Goal: Task Accomplishment & Management: Manage account settings

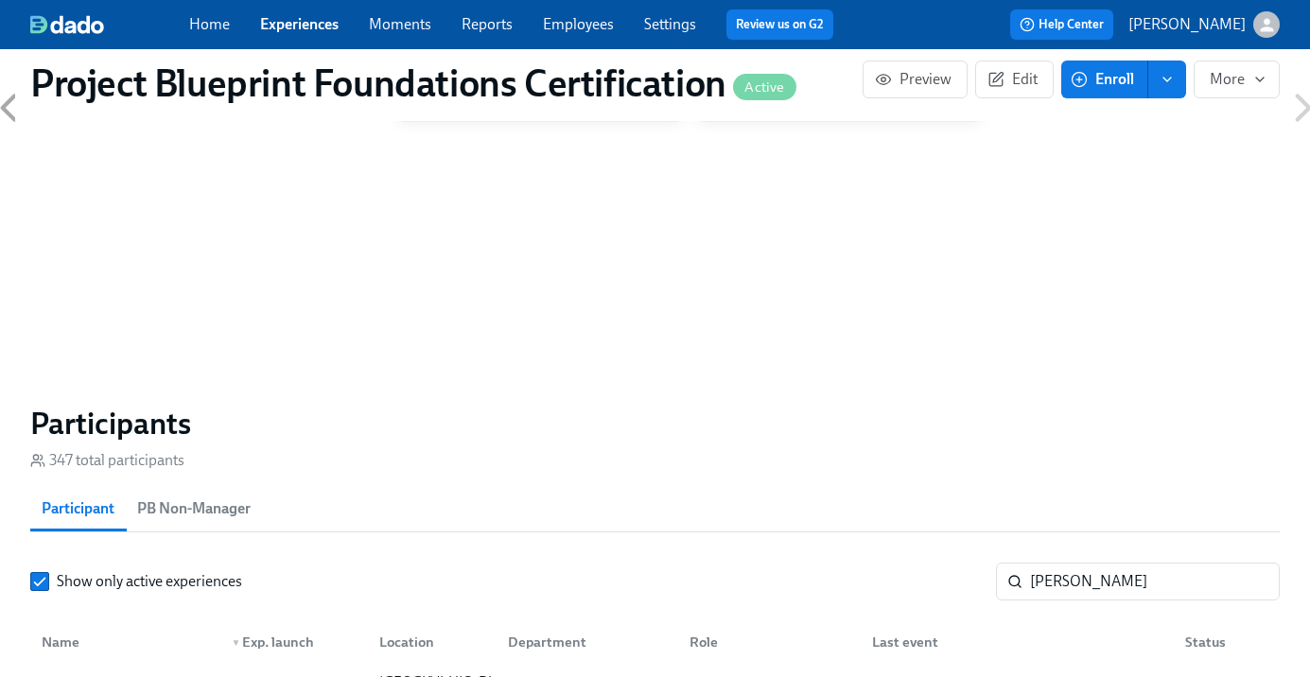
scroll to position [1291, 0]
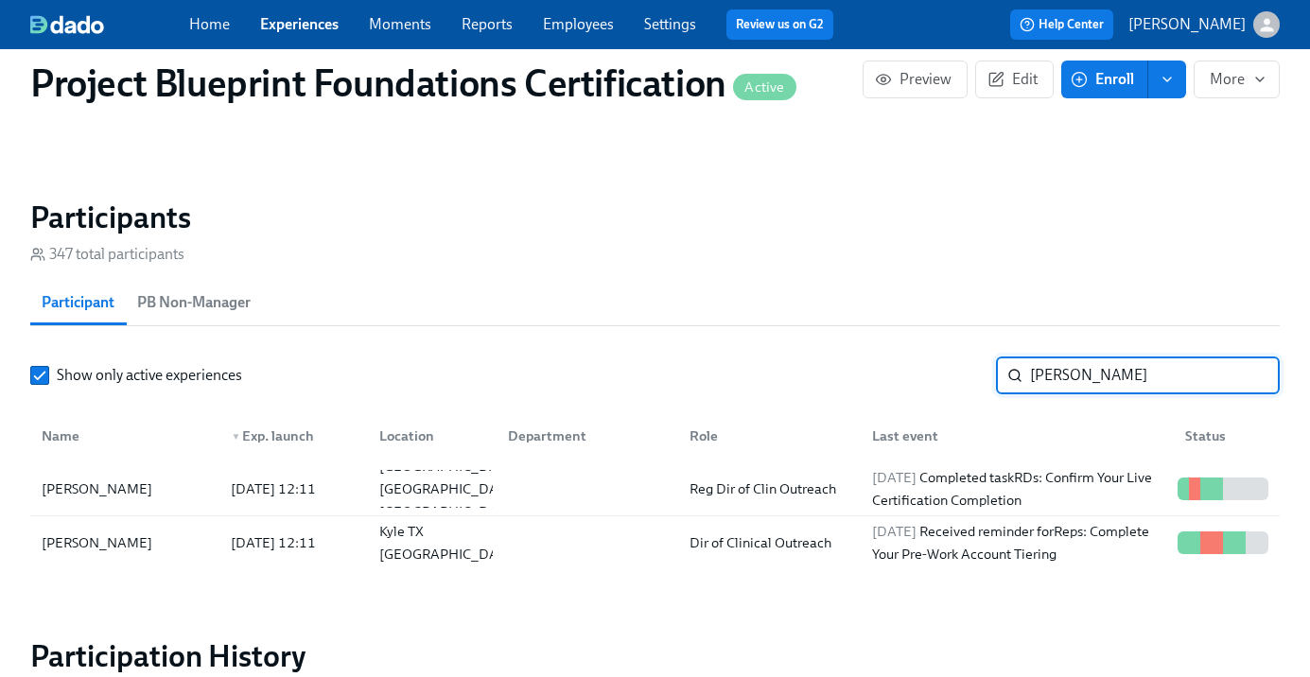
drag, startPoint x: 1076, startPoint y: 382, endPoint x: 888, endPoint y: 373, distance: 188.5
click at [888, 373] on div "Show only active experiences [PERSON_NAME]" at bounding box center [655, 376] width 1250 height 38
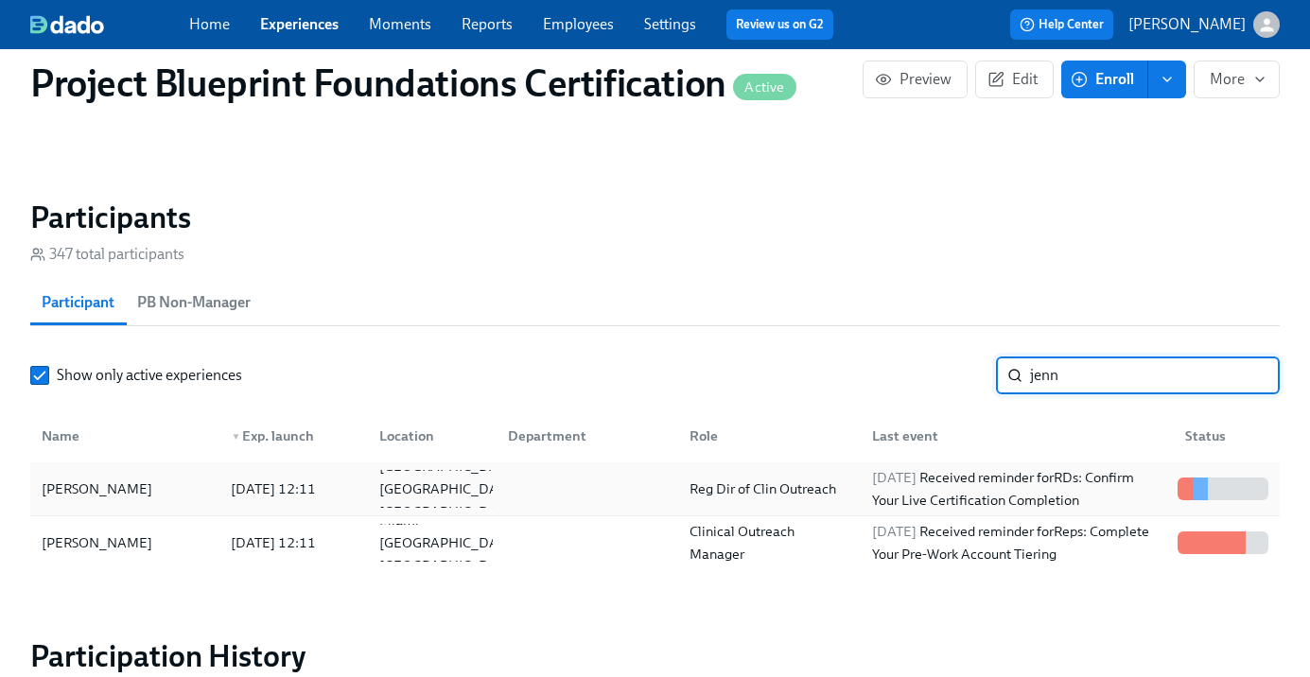
type input "jenn"
click at [178, 491] on div "[PERSON_NAME]" at bounding box center [125, 489] width 182 height 38
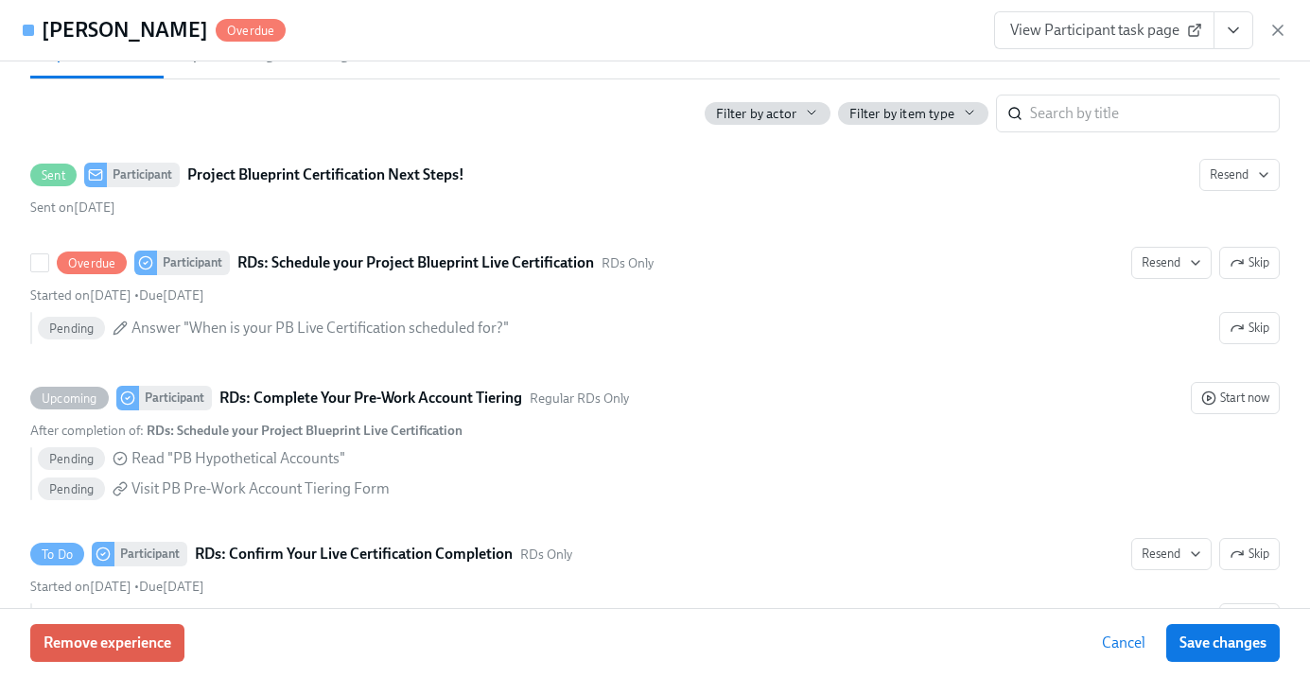
scroll to position [376, 0]
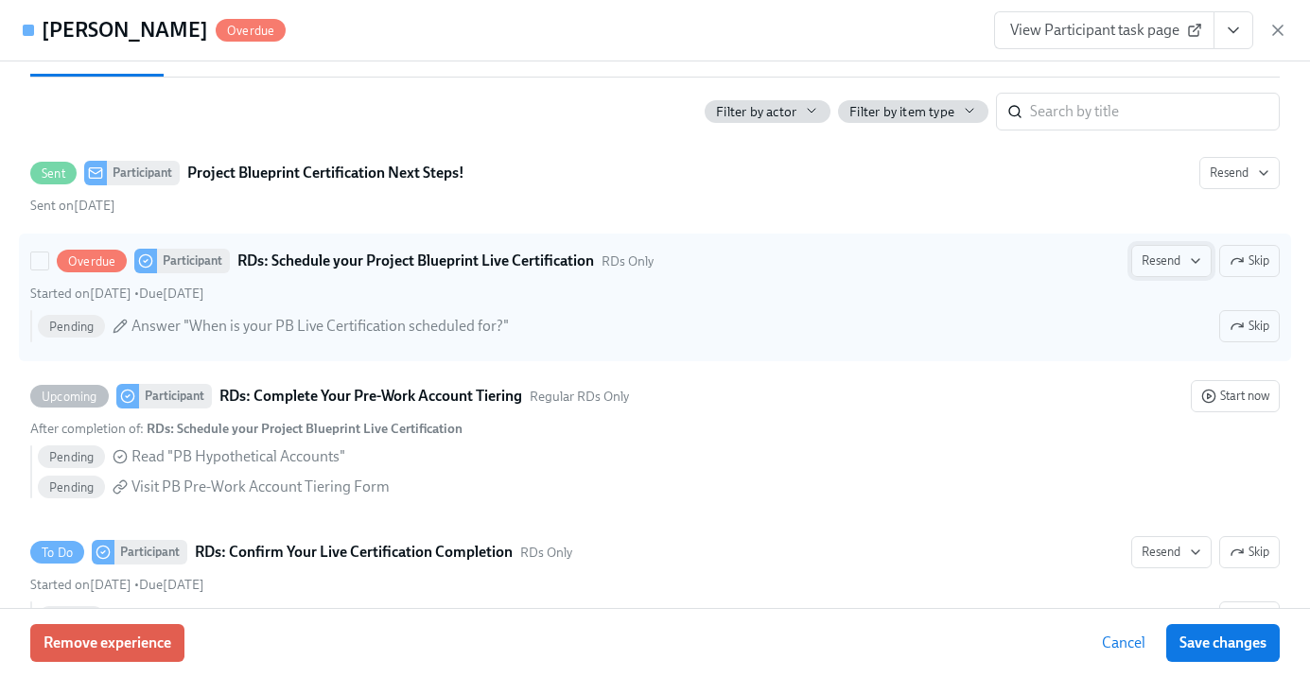
click at [1177, 257] on span "Resend" at bounding box center [1172, 261] width 60 height 19
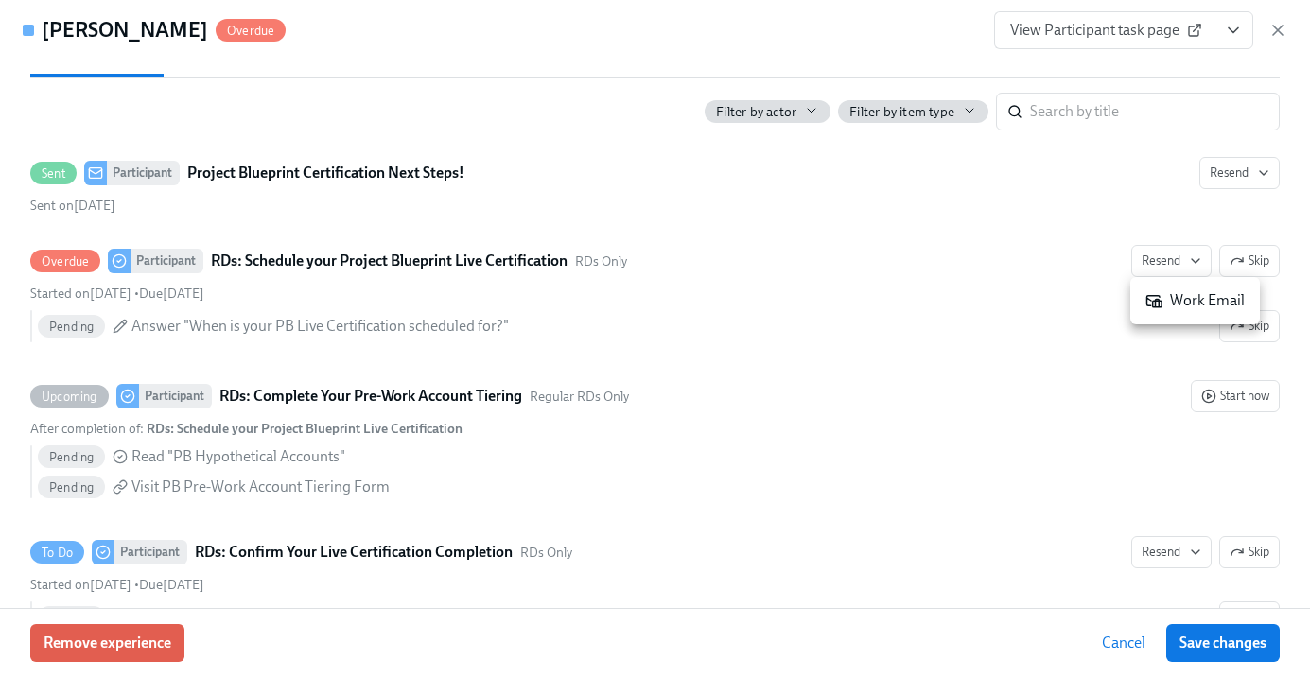
click at [1180, 294] on div "Work Email" at bounding box center [1195, 300] width 99 height 21
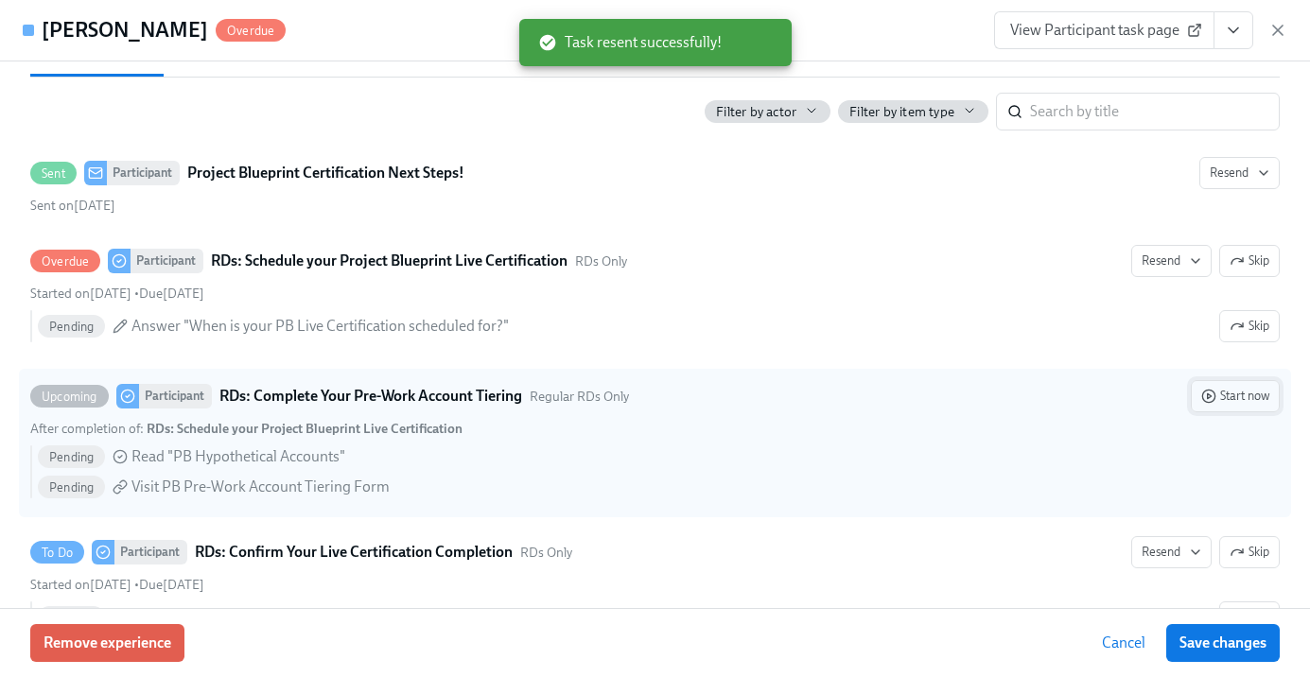
click at [1244, 397] on span "Start now" at bounding box center [1235, 396] width 68 height 19
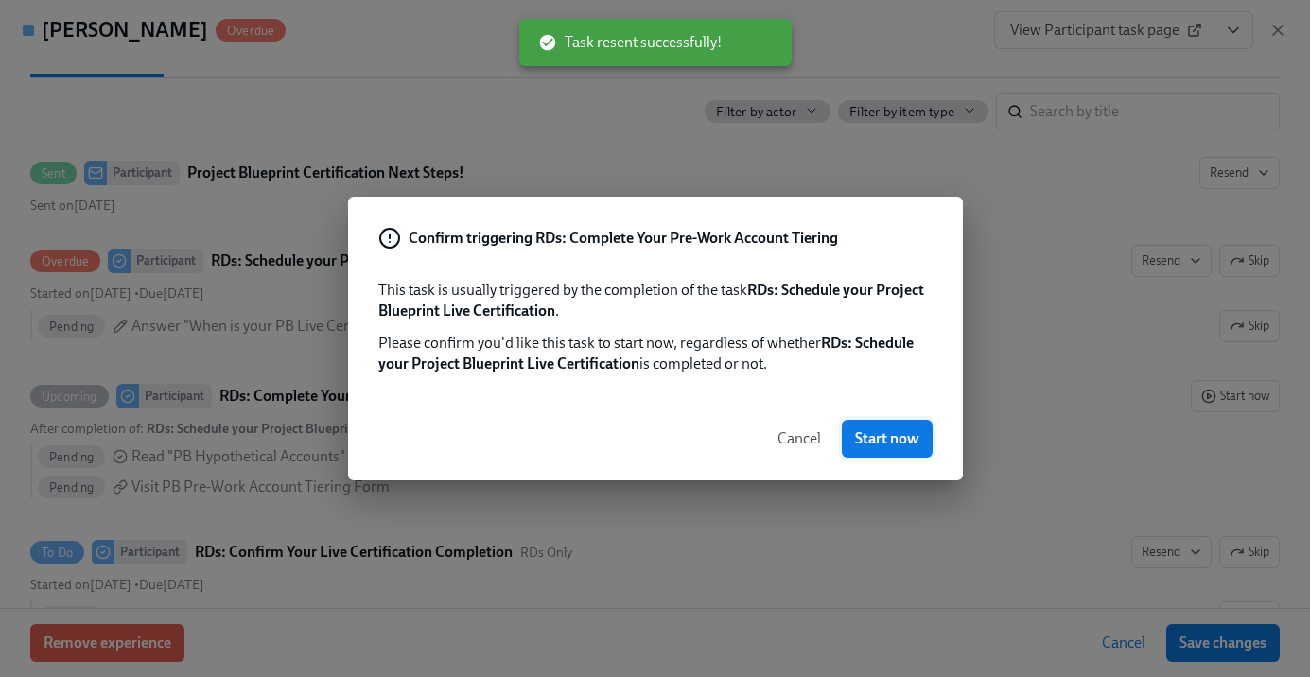
click at [874, 437] on span "Start now" at bounding box center [887, 438] width 64 height 19
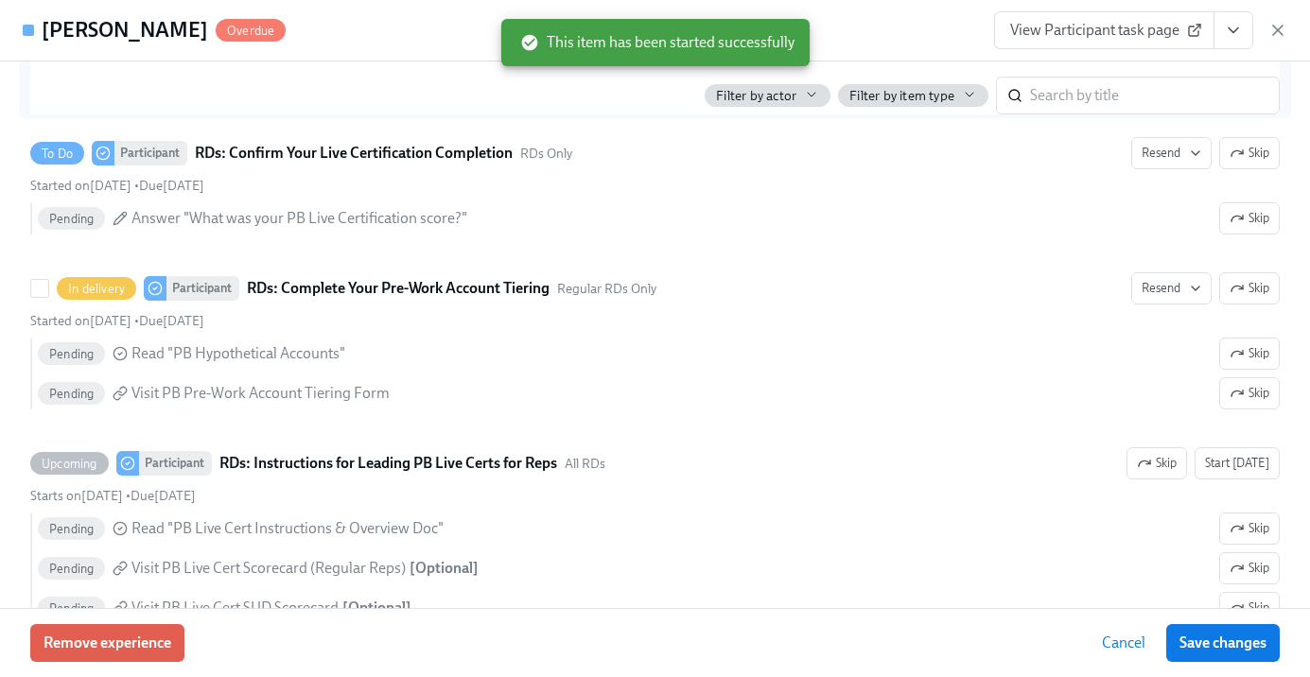
scroll to position [712, 0]
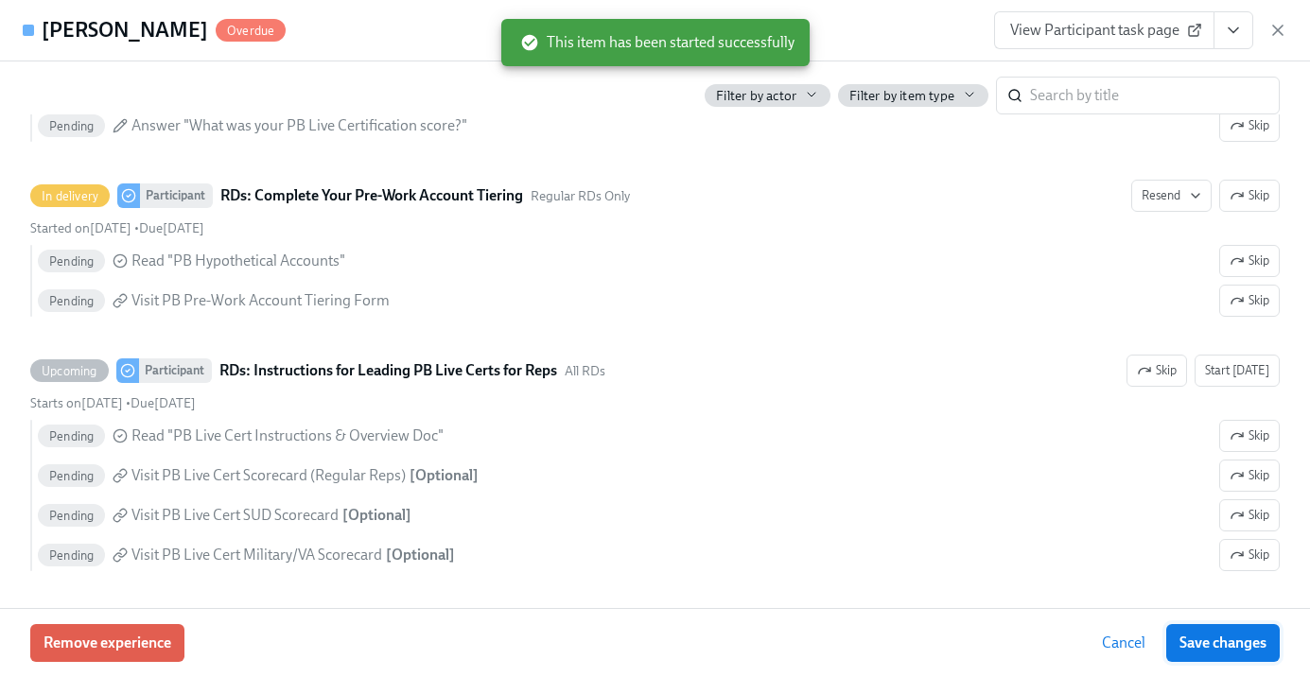
click at [1205, 644] on span "Save changes" at bounding box center [1223, 643] width 87 height 19
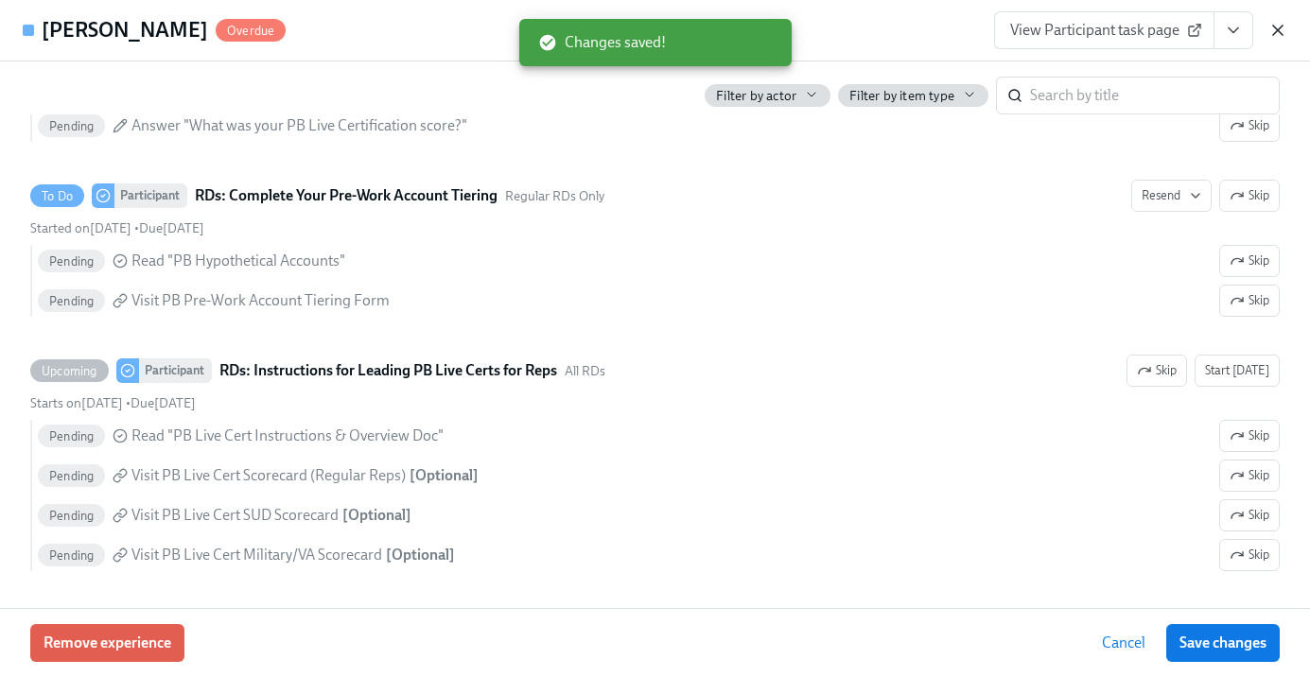
click at [1274, 29] on icon "button" at bounding box center [1278, 30] width 19 height 19
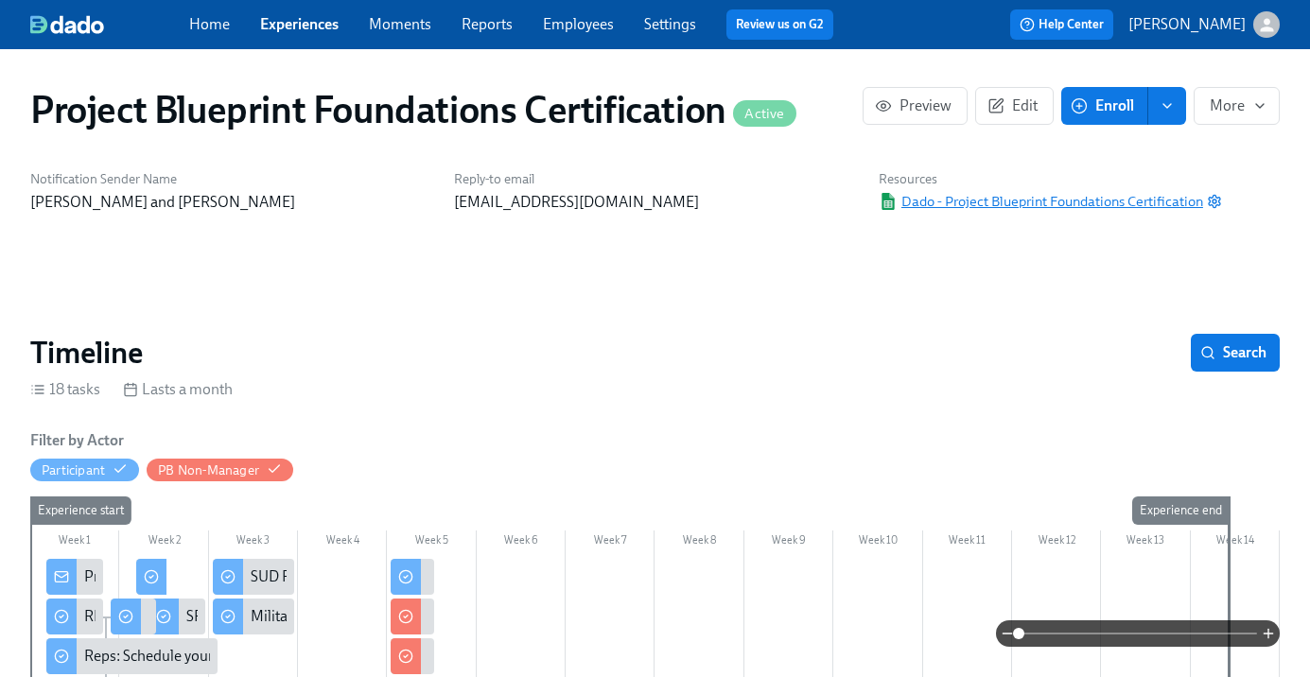
click at [971, 201] on span "Dado - Project Blueprint Foundations Certification" at bounding box center [1041, 201] width 324 height 19
click at [1220, 106] on span "More" at bounding box center [1237, 105] width 54 height 19
click at [1220, 106] on div at bounding box center [655, 338] width 1310 height 677
